Goal: Transaction & Acquisition: Purchase product/service

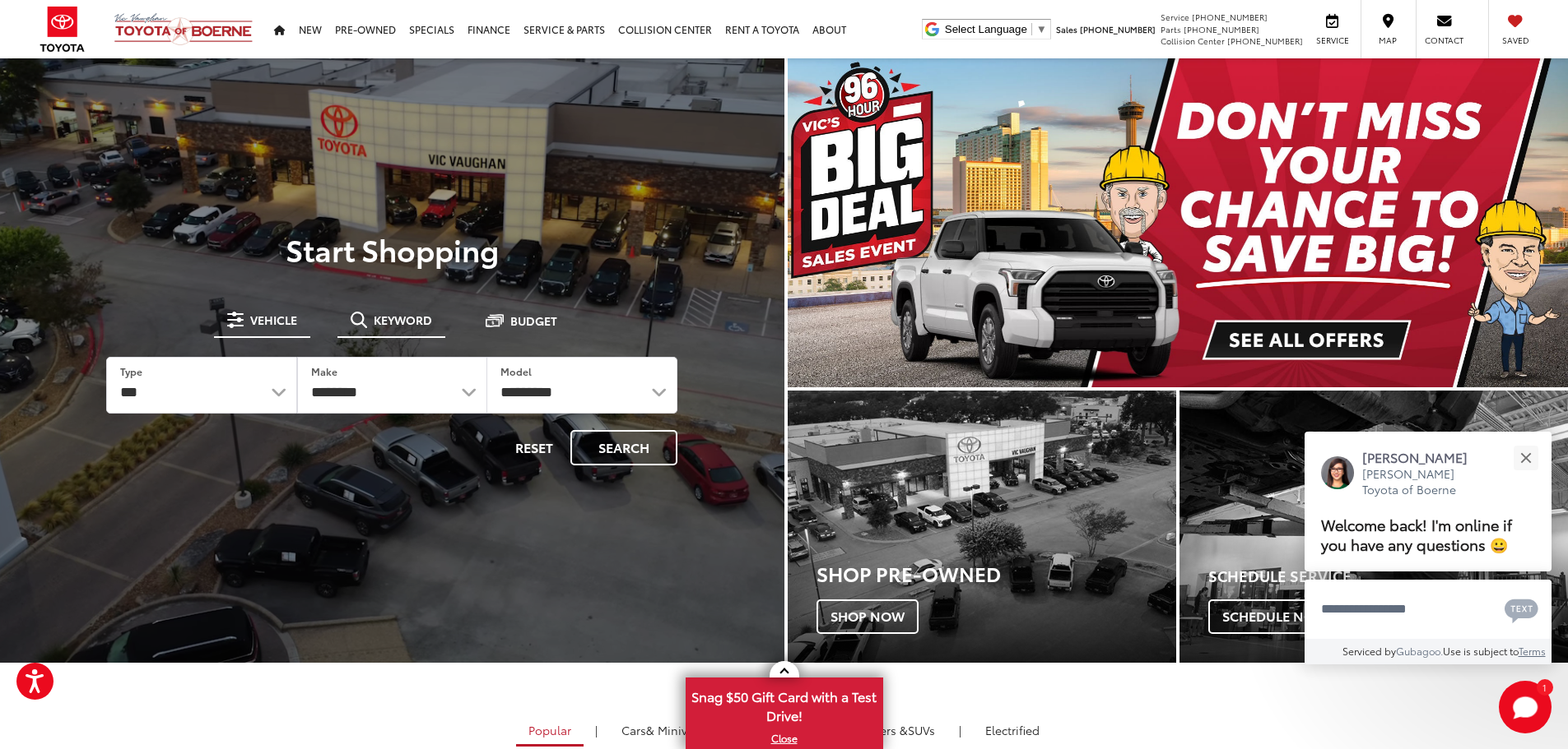
click at [388, 311] on button "Keyword" at bounding box center [391, 320] width 107 height 29
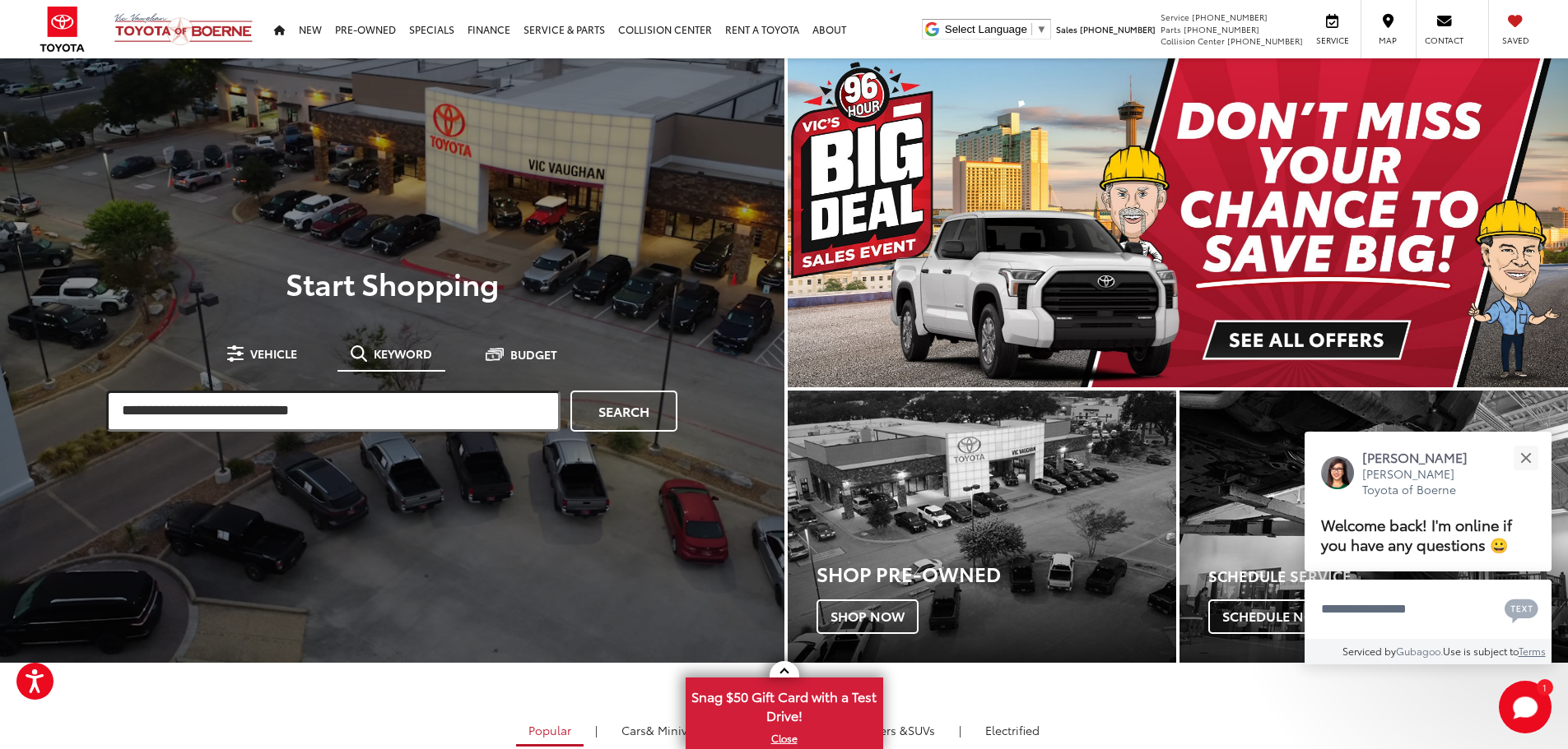
click at [402, 410] on input "search" at bounding box center [333, 411] width 454 height 41
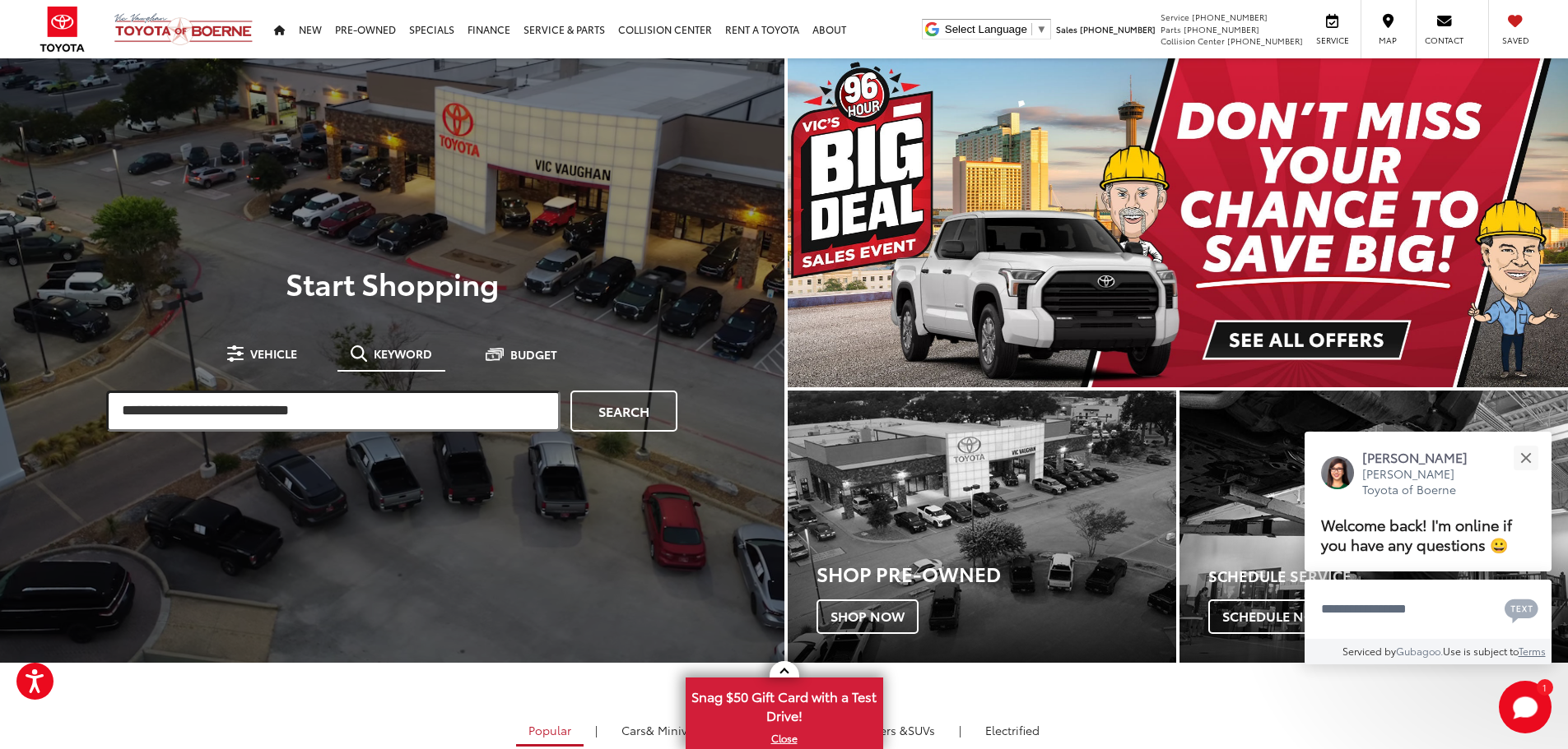
paste input "**********"
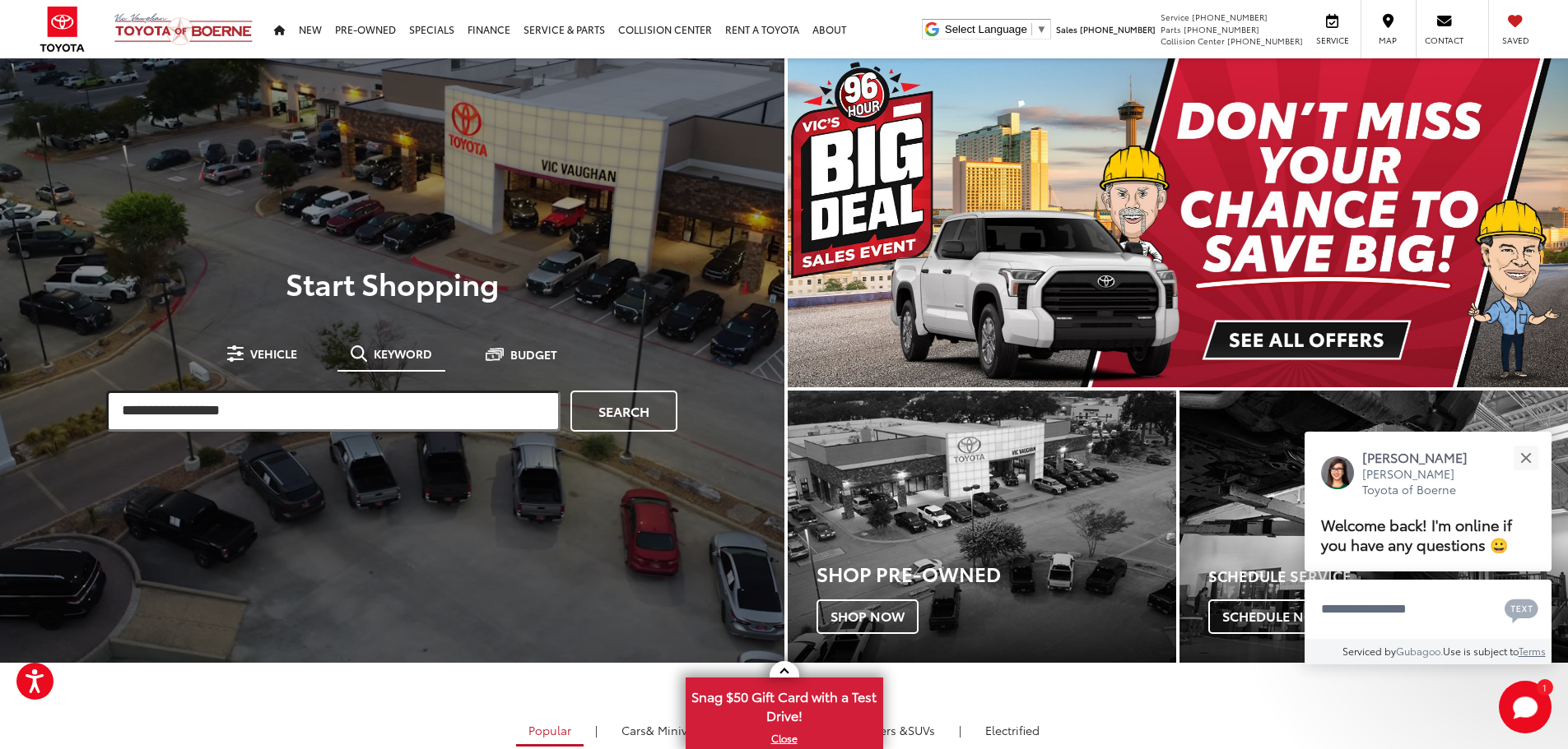
type input "**********"
